Goal: Task Accomplishment & Management: Manage account settings

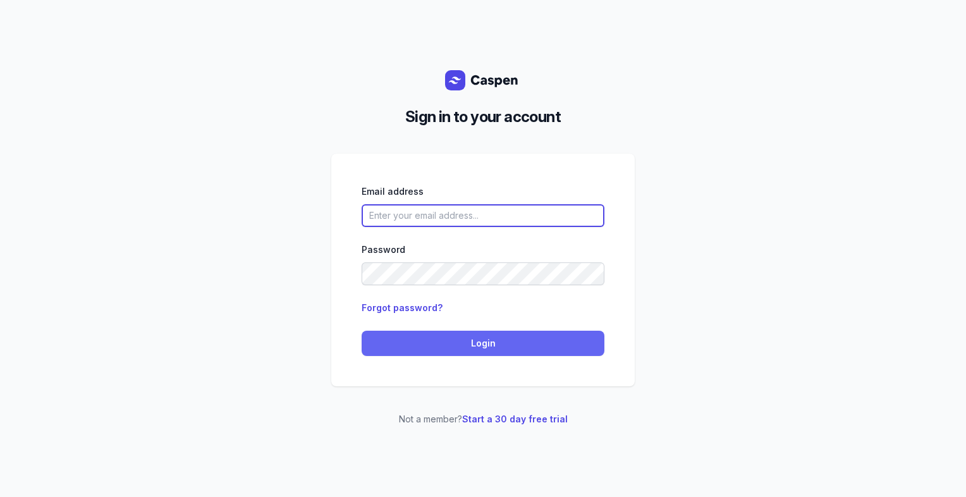
type input "[PERSON_NAME][EMAIL_ADDRESS][DOMAIN_NAME][PERSON_NAME]"
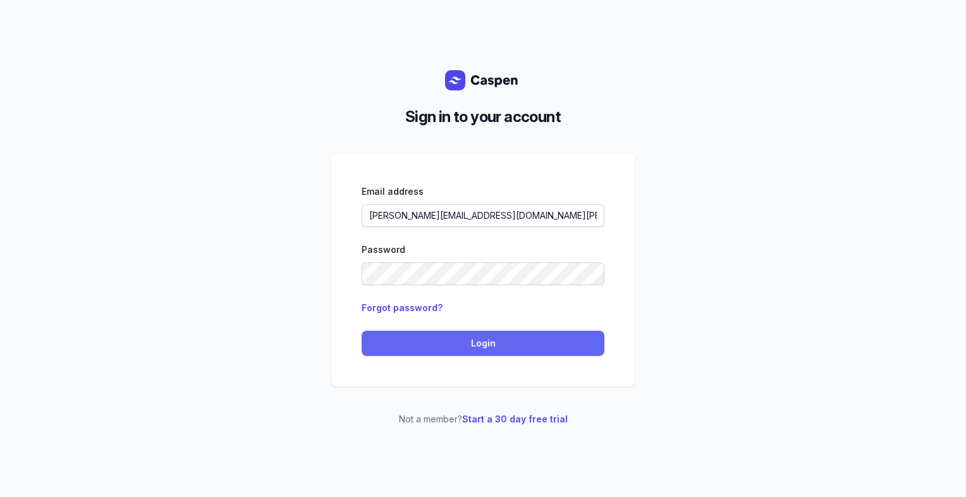
click at [485, 339] on span "Login" at bounding box center [483, 343] width 228 height 15
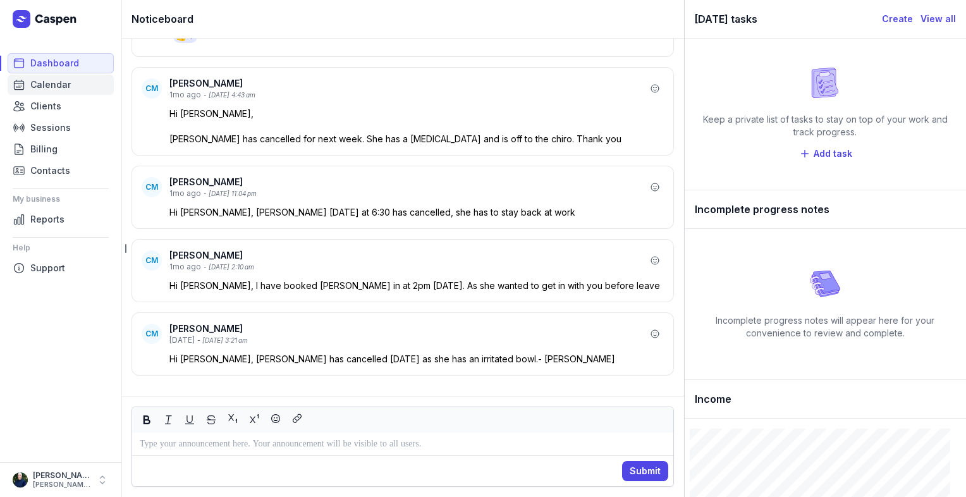
click at [54, 90] on span "Calendar" at bounding box center [50, 84] width 40 height 15
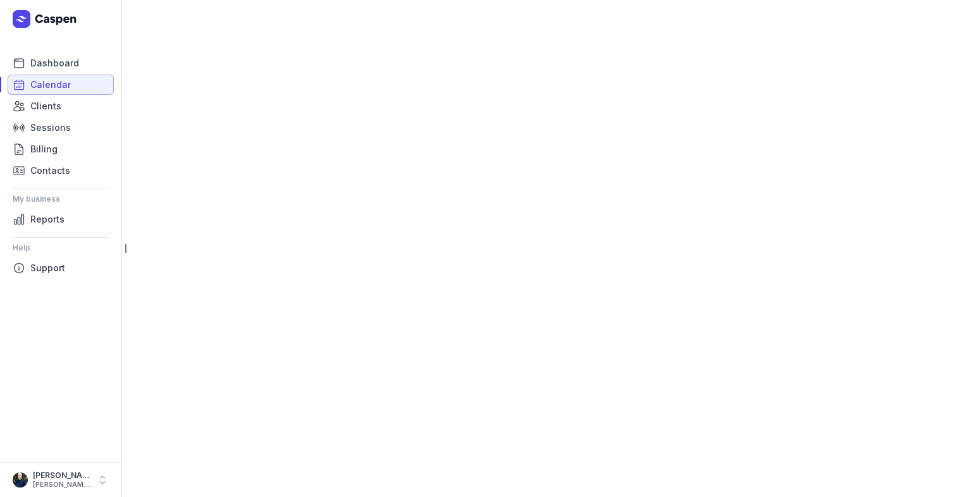
select select "week"
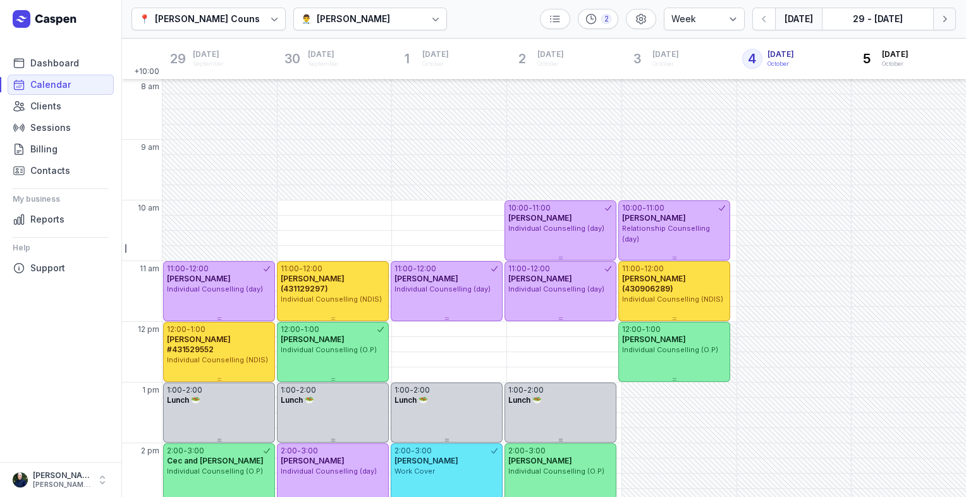
click at [951, 27] on button "Next week" at bounding box center [944, 19] width 23 height 23
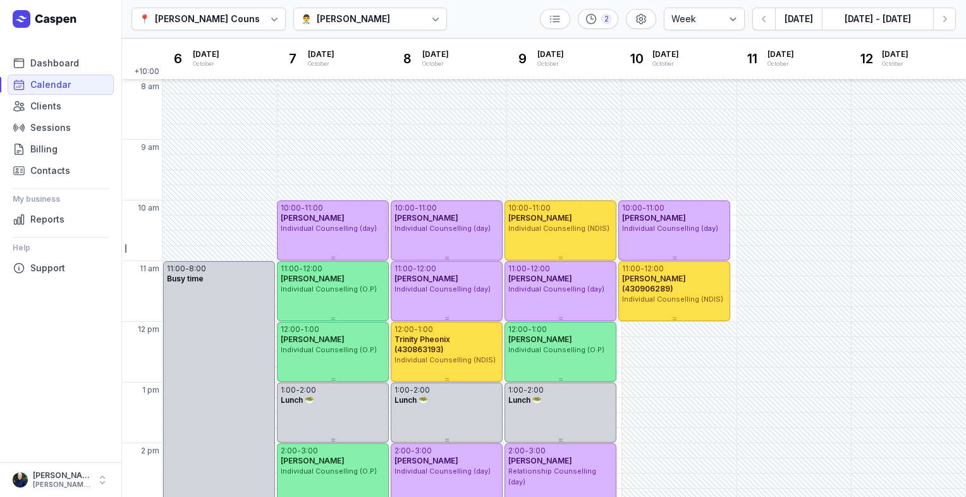
click at [439, 21] on div at bounding box center [435, 19] width 23 height 23
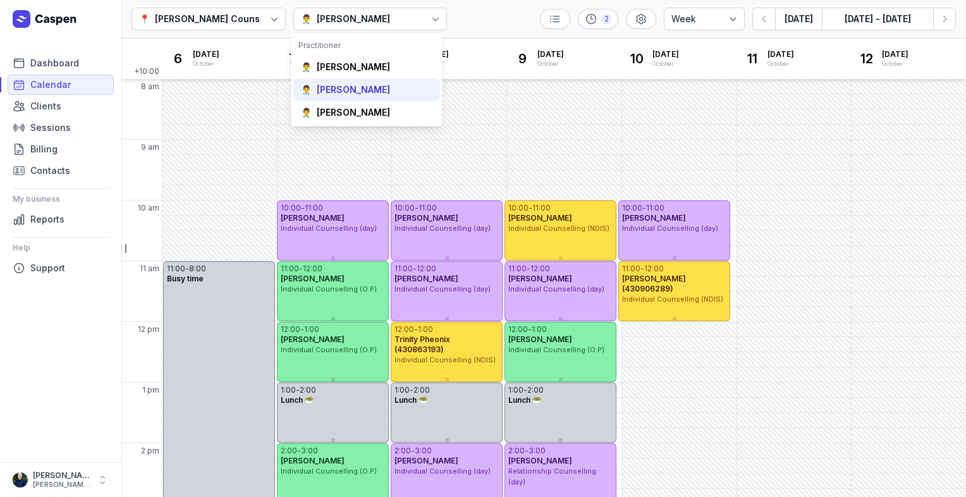
click at [369, 82] on div "👨‍⚕️ [PERSON_NAME]" at bounding box center [366, 89] width 147 height 23
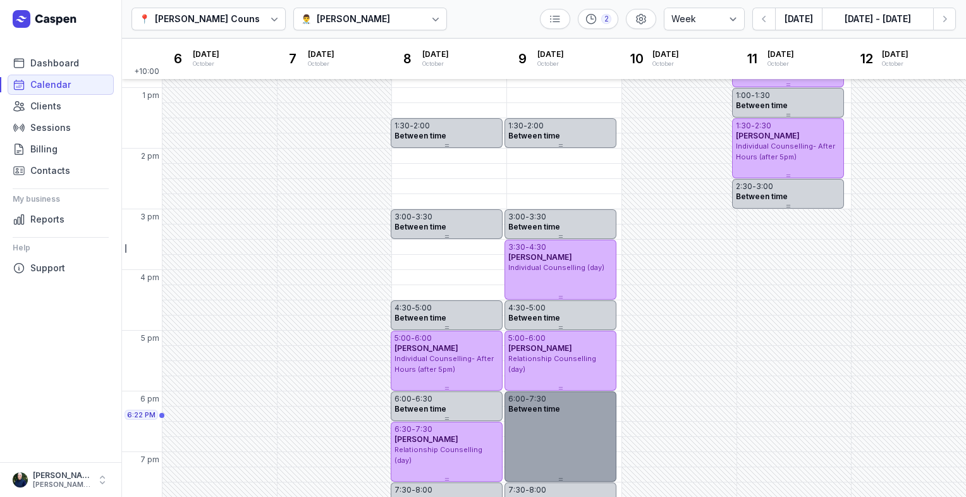
scroll to position [310, 0]
